Goal: Task Accomplishment & Management: Manage account settings

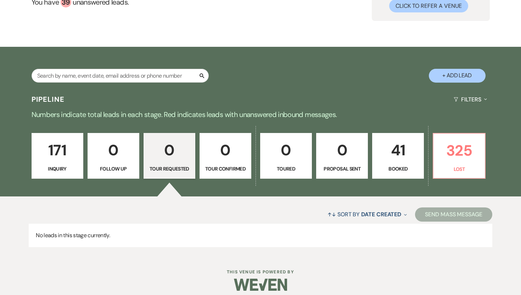
scroll to position [85, 0]
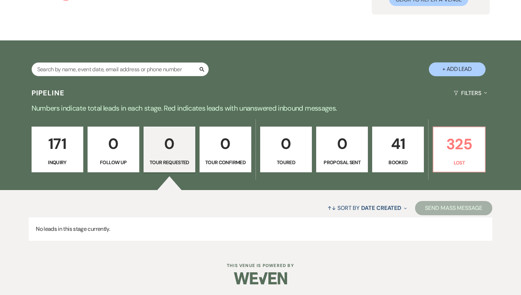
click at [403, 140] on p "41" at bounding box center [398, 144] width 43 height 24
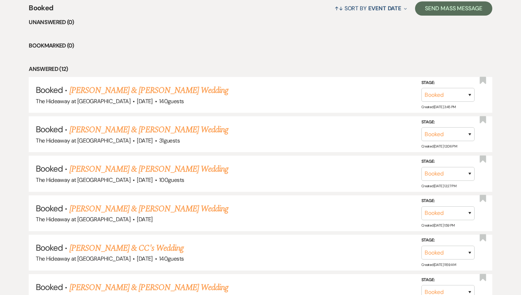
scroll to position [285, 0]
click at [208, 170] on link "[PERSON_NAME] & [PERSON_NAME] Wedding" at bounding box center [148, 168] width 159 height 13
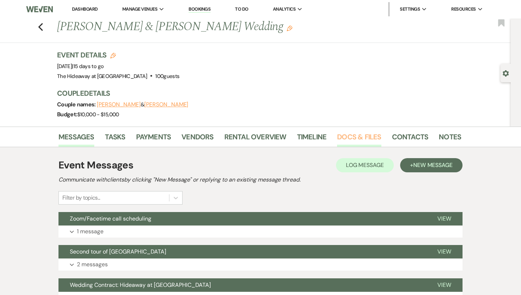
click at [362, 135] on link "Docs & Files" at bounding box center [359, 139] width 44 height 16
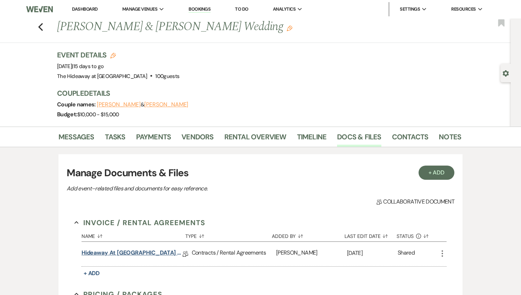
click at [173, 252] on link "Hideaway at [GEOGRAPHIC_DATA] Wedding Contract" at bounding box center [132, 253] width 101 height 11
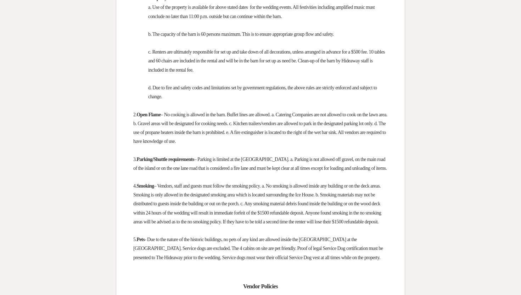
scroll to position [537, 0]
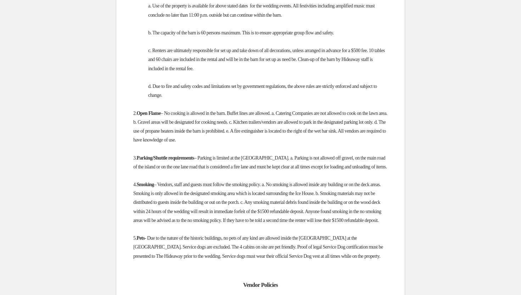
click at [175, 171] on p "3. Parking/Shuttle requirements – Parking is limited at the [GEOGRAPHIC_DATA]. …" at bounding box center [260, 162] width 254 height 18
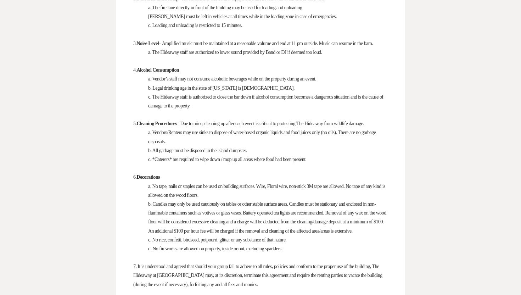
scroll to position [860, 0]
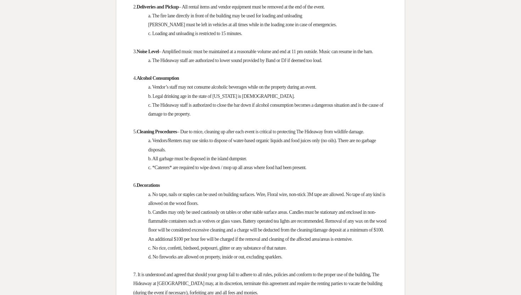
click at [346, 65] on p "a. The Hideaway staff are authorized to lower sound provided by Band or DJ if d…" at bounding box center [260, 60] width 254 height 9
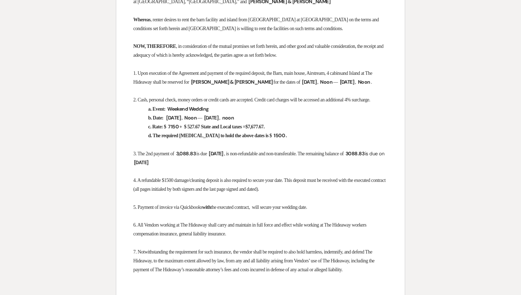
scroll to position [0, 0]
